Goal: Information Seeking & Learning: Check status

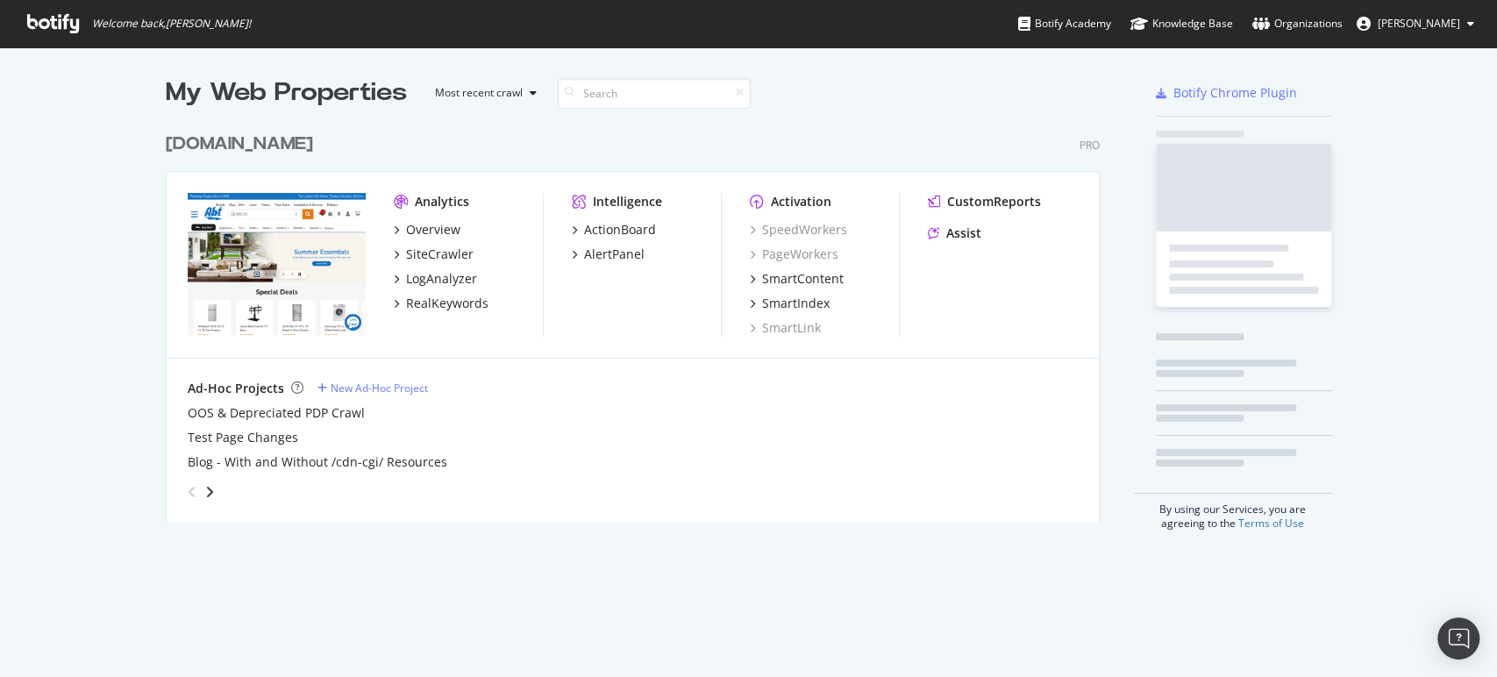
scroll to position [397, 933]
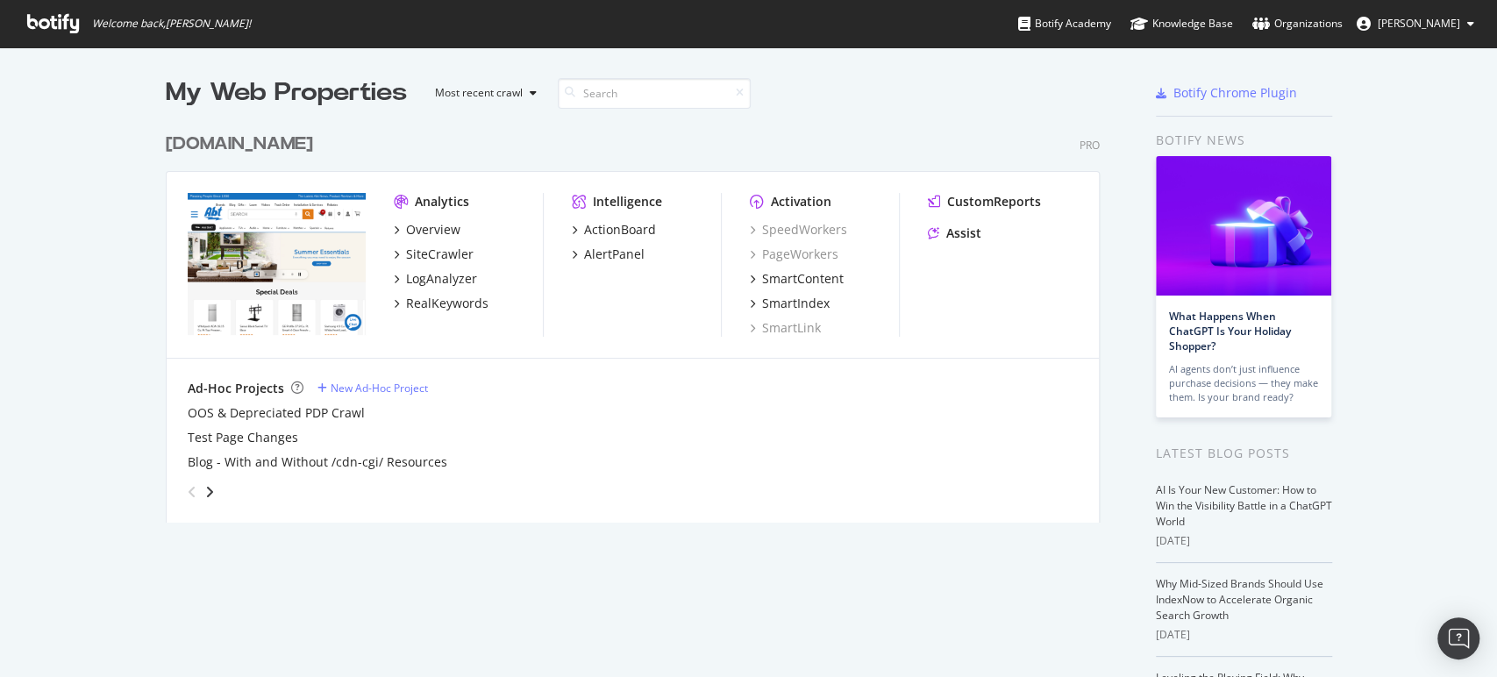
click at [173, 141] on div "[DOMAIN_NAME]" at bounding box center [239, 144] width 147 height 25
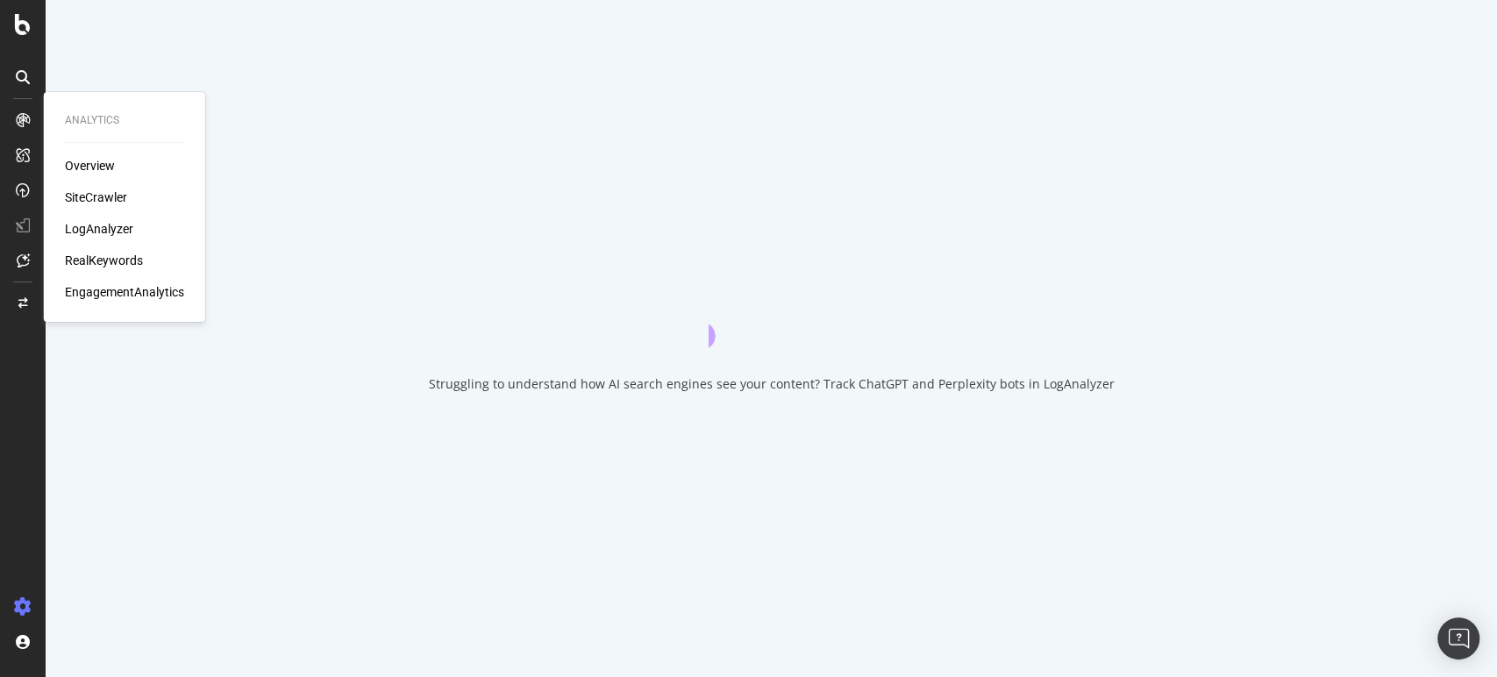
click at [172, 294] on div "EngagementAnalytics" at bounding box center [124, 292] width 119 height 18
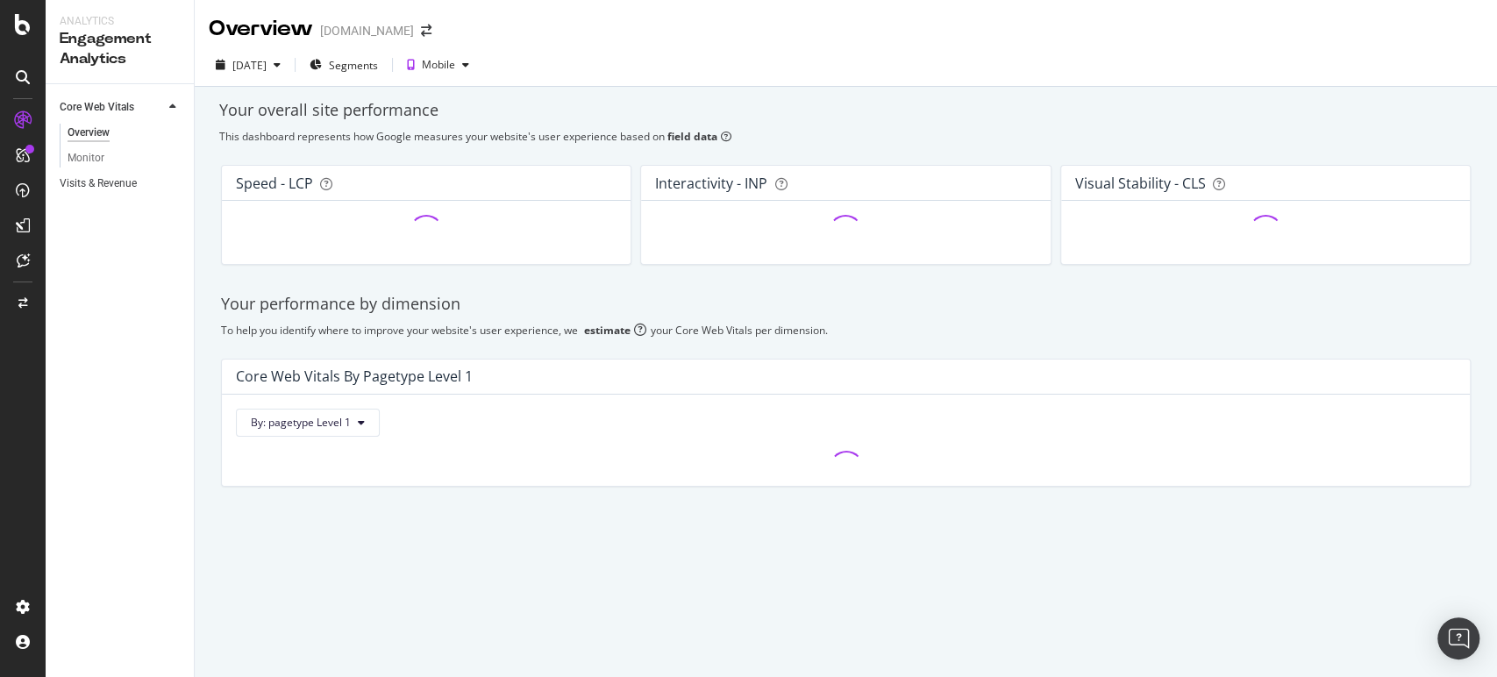
click at [139, 187] on link "Visits & Revenue" at bounding box center [121, 184] width 122 height 18
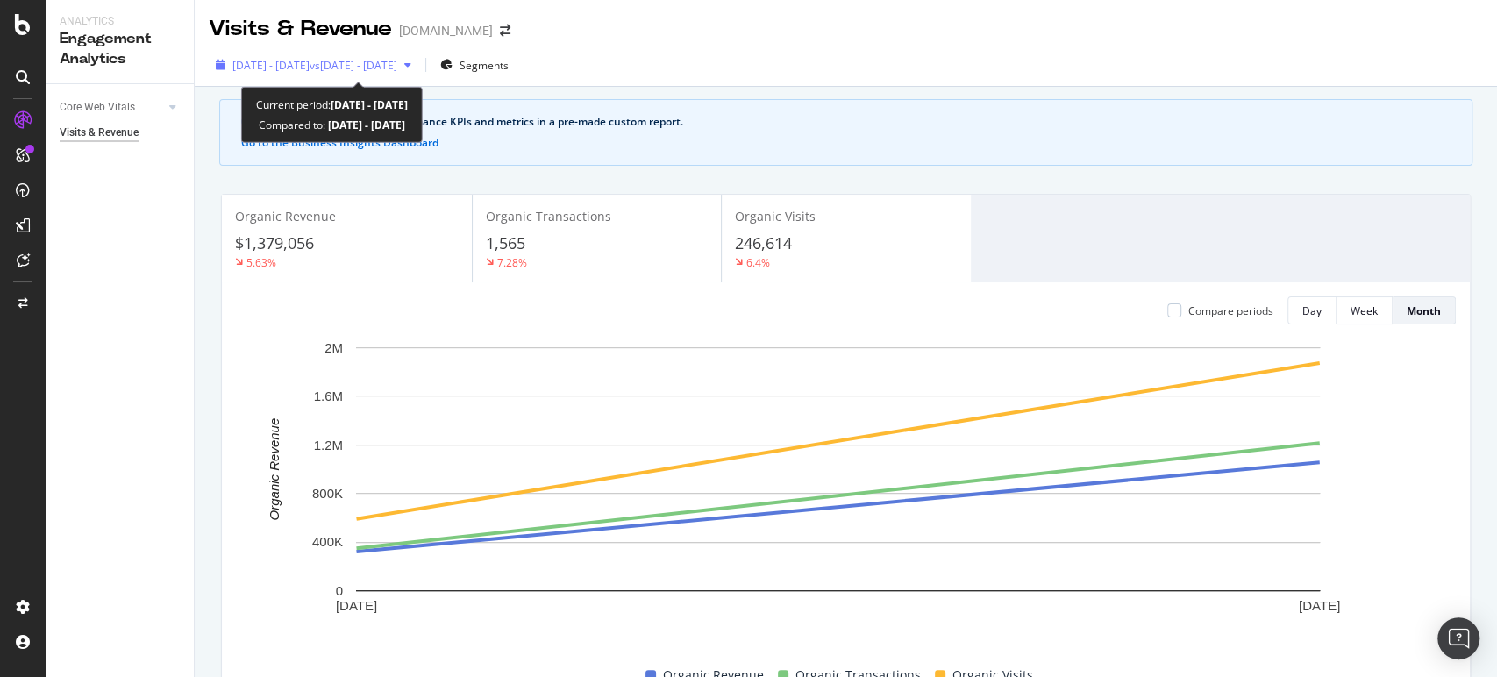
click at [381, 74] on div "[DATE] - [DATE] vs [DATE] - [DATE]" at bounding box center [314, 65] width 210 height 26
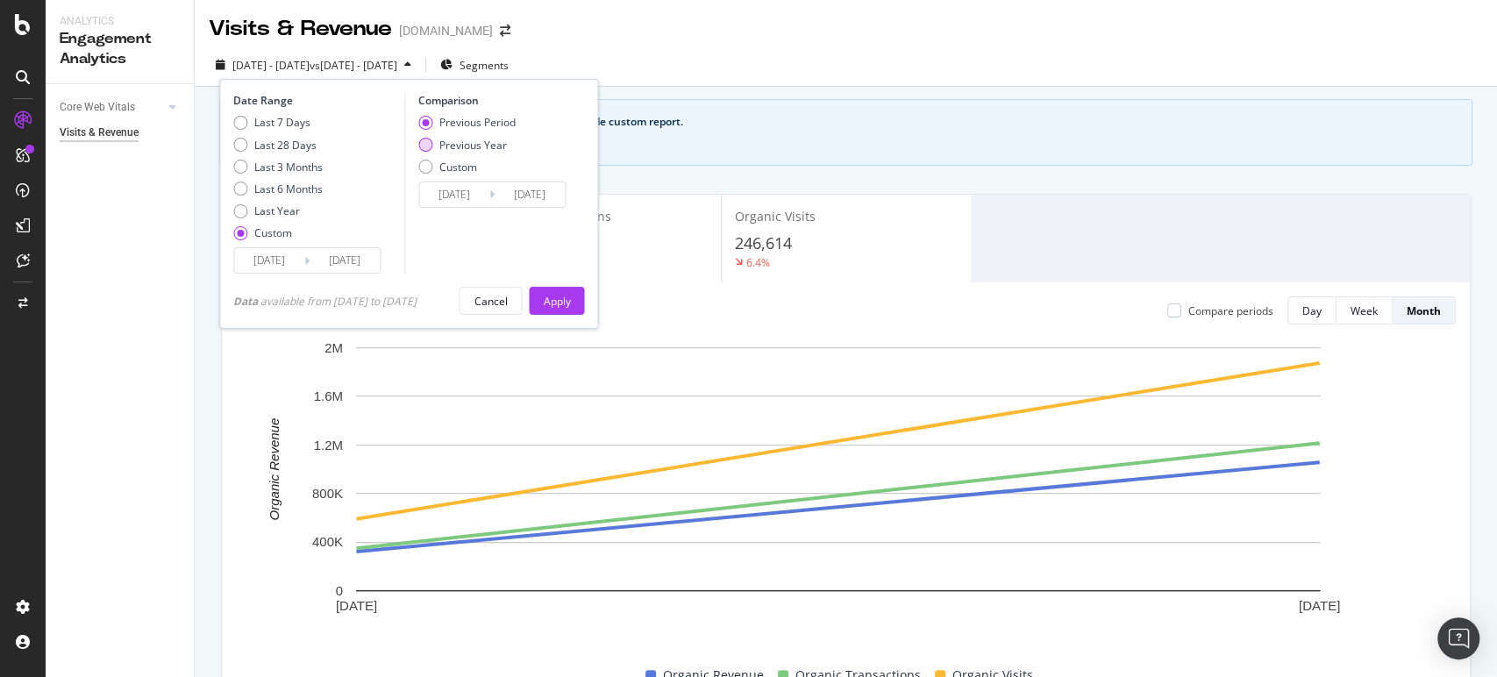
click at [465, 140] on div "Previous Year" at bounding box center [473, 145] width 68 height 15
type input "[DATE]"
click at [547, 295] on button "Apply" at bounding box center [556, 301] width 55 height 28
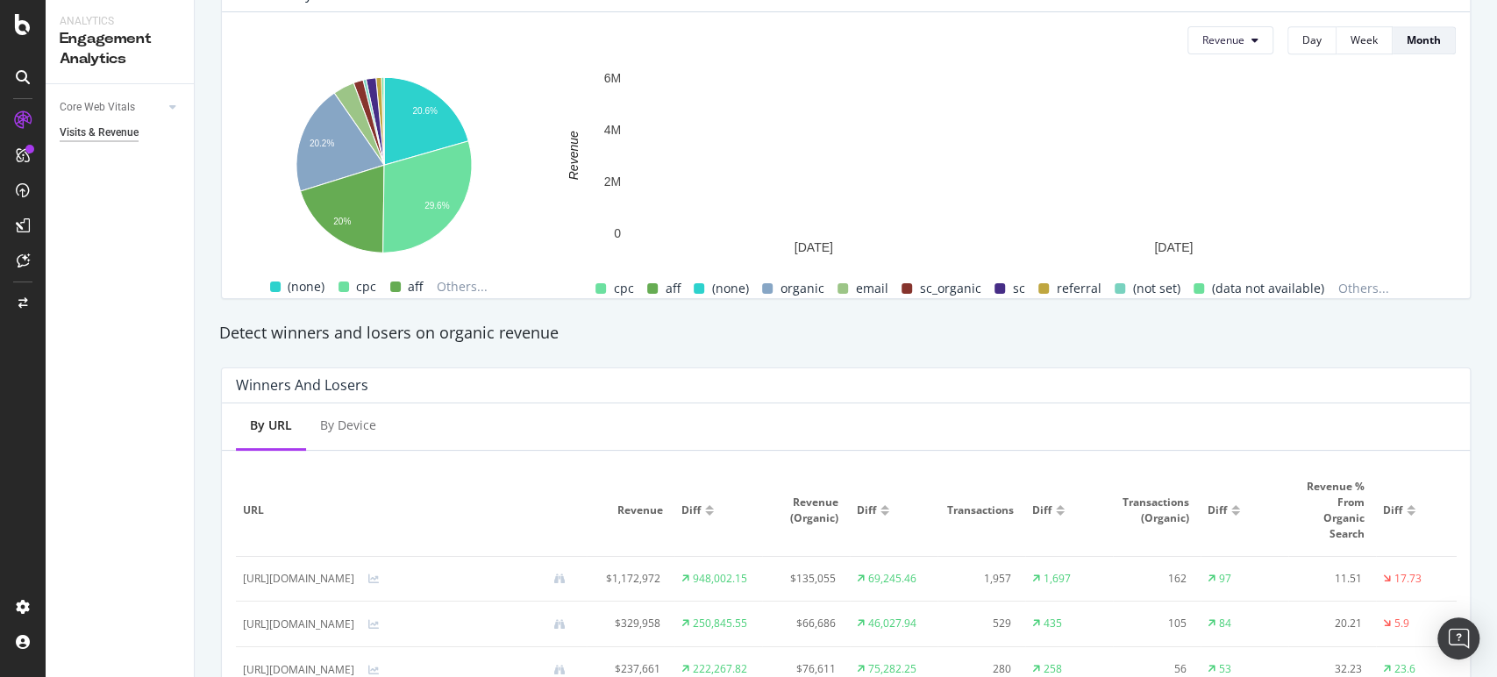
scroll to position [786, 0]
